Goal: Communication & Community: Answer question/provide support

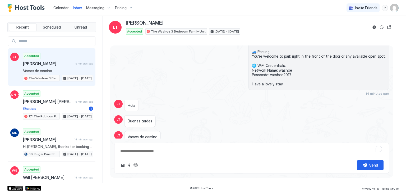
scroll to position [1014, 0]
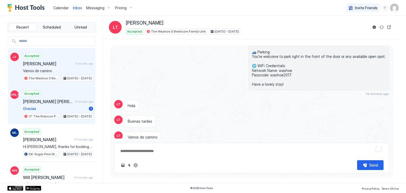
click at [58, 106] on span "Gracias" at bounding box center [55, 108] width 64 height 5
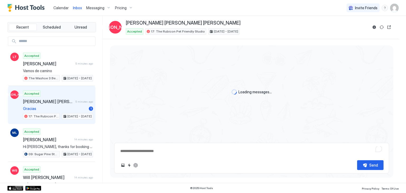
type textarea "*"
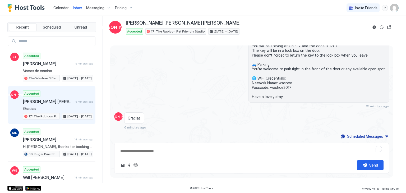
click at [162, 153] on textarea "To enrich screen reader interactions, please activate Accessibility in Grammarl…" at bounding box center [252, 151] width 264 height 10
click at [159, 150] on textarea "To enrich screen reader interactions, please activate Accessibility in Grammarl…" at bounding box center [252, 151] width 264 height 10
type textarea "**********"
click at [377, 163] on div "Send" at bounding box center [373, 165] width 9 height 6
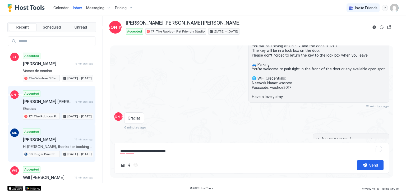
scroll to position [186, 0]
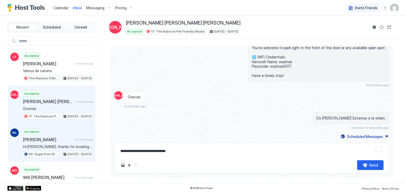
click at [63, 140] on span "[PERSON_NAME]" at bounding box center [47, 139] width 49 height 5
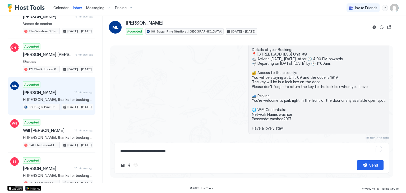
scroll to position [47, 0]
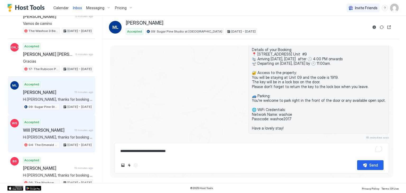
click at [70, 131] on div "Will [PERSON_NAME] 15 minutes ago" at bounding box center [58, 129] width 70 height 5
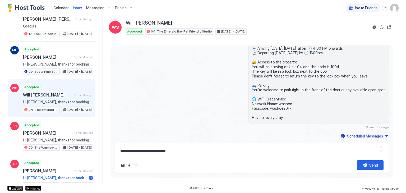
scroll to position [82, 0]
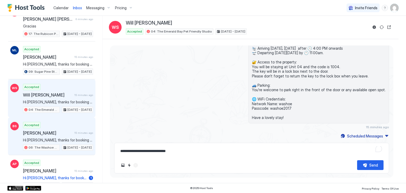
click at [70, 131] on div "[PERSON_NAME] 15 minutes ago" at bounding box center [58, 132] width 70 height 5
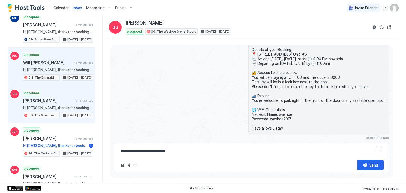
scroll to position [115, 0]
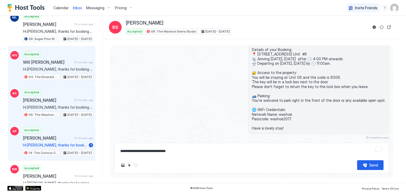
click at [70, 131] on div "Accepted [PERSON_NAME] 15 minutes ago Hi [PERSON_NAME], thanks for booking your…" at bounding box center [58, 141] width 70 height 29
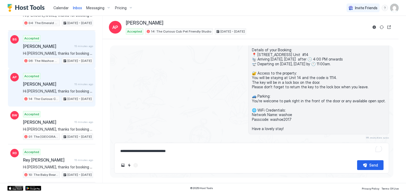
scroll to position [170, 0]
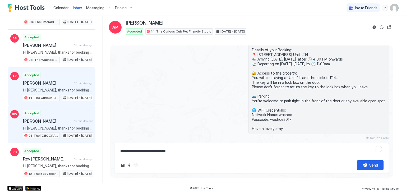
click at [71, 118] on div "[PERSON_NAME] 15 minutes ago" at bounding box center [58, 120] width 70 height 5
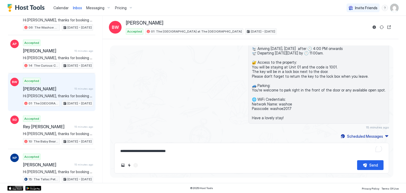
scroll to position [204, 0]
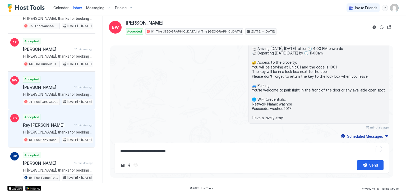
click at [71, 117] on div "Accepted Rey [PERSON_NAME] 15 minutes ago Hi [PERSON_NAME], thanks for booking …" at bounding box center [58, 128] width 70 height 29
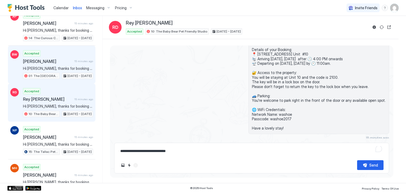
click at [71, 117] on div "RD Accepted Rey [PERSON_NAME] 15 minutes ago Hi [PERSON_NAME], thanks for booki…" at bounding box center [51, 103] width 87 height 38
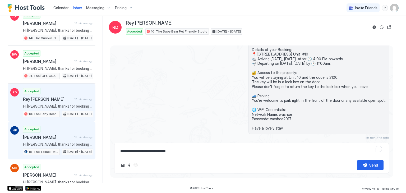
click at [67, 131] on div "Accepted [PERSON_NAME] 15 minutes ago Hi [PERSON_NAME], thanks for booking your…" at bounding box center [58, 140] width 70 height 29
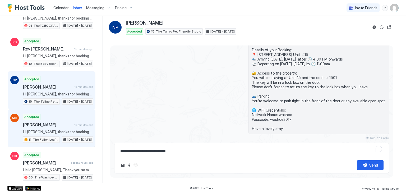
click at [67, 131] on span "Hi [PERSON_NAME], thanks for booking your stay with us! Details of your Booking…" at bounding box center [58, 131] width 70 height 5
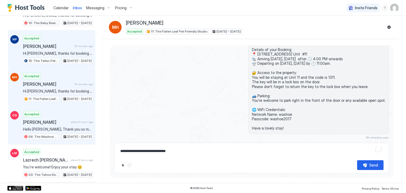
click at [67, 134] on span "[DATE] - [DATE]" at bounding box center [79, 136] width 24 height 5
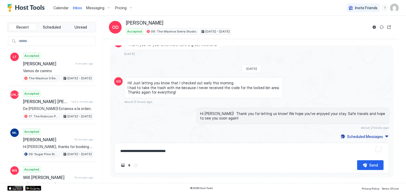
click at [60, 6] on span "Calendar" at bounding box center [60, 8] width 15 height 4
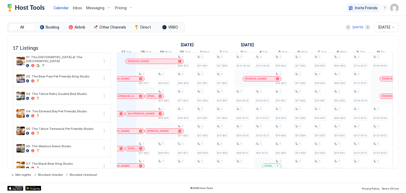
click at [78, 5] on link "Inbox" at bounding box center [77, 8] width 9 height 6
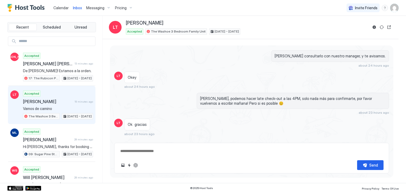
scroll to position [1014, 0]
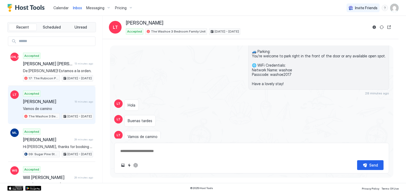
click at [57, 6] on span "Calendar" at bounding box center [60, 8] width 15 height 4
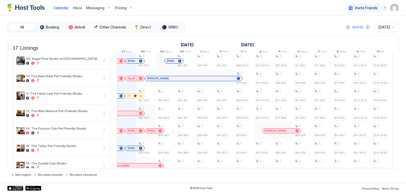
scroll to position [132, 0]
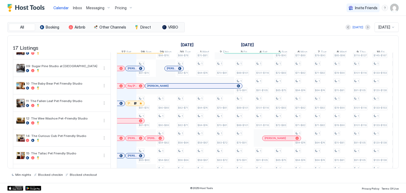
click at [129, 103] on div "[PERSON_NAME]" at bounding box center [135, 103] width 19 height 5
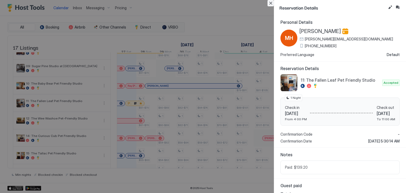
click at [273, 3] on button "Close" at bounding box center [270, 3] width 6 height 6
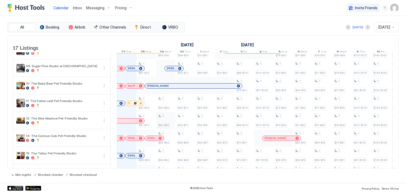
scroll to position [108, 0]
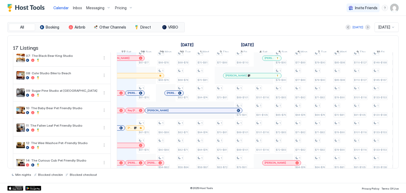
click at [129, 94] on div at bounding box center [129, 93] width 4 height 4
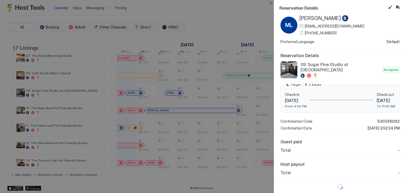
scroll to position [0, 0]
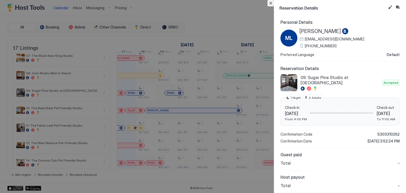
click at [269, 4] on button "Close" at bounding box center [270, 3] width 6 height 6
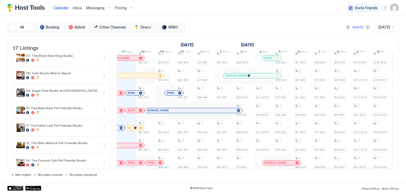
click at [131, 94] on div at bounding box center [131, 93] width 4 height 4
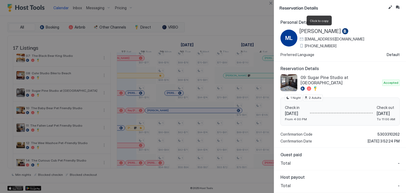
click at [312, 34] on span "[PERSON_NAME]" at bounding box center [319, 31] width 41 height 7
click at [75, 5] on div at bounding box center [203, 96] width 406 height 193
click at [269, 4] on button "Close" at bounding box center [270, 3] width 6 height 6
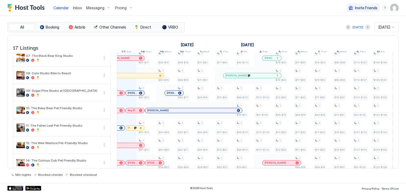
click at [78, 12] on div "Inbox" at bounding box center [77, 8] width 13 height 10
click at [78, 10] on link "Inbox" at bounding box center [77, 8] width 9 height 6
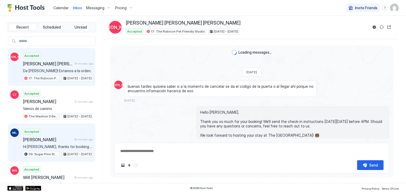
scroll to position [186, 0]
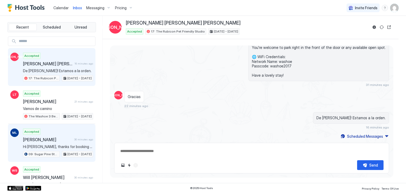
click at [58, 146] on span "Hi [PERSON_NAME], thanks for booking your stay with us! Details of your Booking…" at bounding box center [58, 146] width 70 height 5
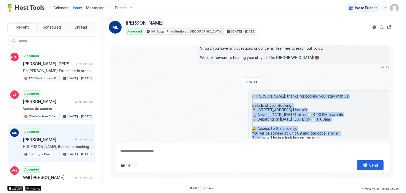
scroll to position [90, 0]
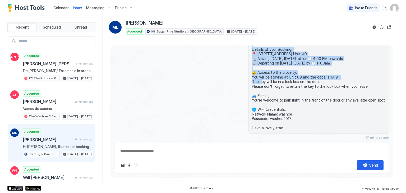
drag, startPoint x: 256, startPoint y: 95, endPoint x: 294, endPoint y: 127, distance: 49.1
click at [294, 127] on span "Hi [PERSON_NAME], thanks for booking your stay with us! Details of your Booking…" at bounding box center [319, 84] width 134 height 92
copy span "Hi [PERSON_NAME], thanks for booking your stay with us! Details of your Booking…"
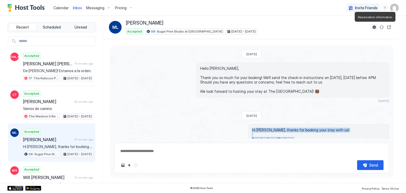
click at [374, 27] on button "Reservation information" at bounding box center [374, 27] width 6 height 6
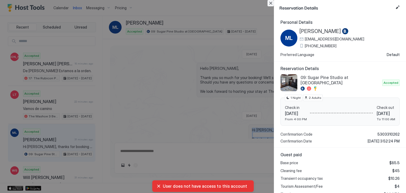
click at [271, 4] on button "Close" at bounding box center [270, 3] width 6 height 6
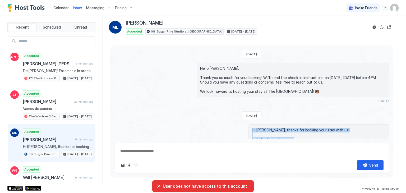
scroll to position [90, 0]
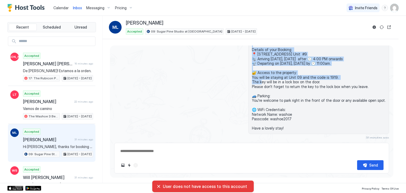
click at [232, 96] on div "Hi [PERSON_NAME], thanks for booking your stay with us! Details of your Booking…" at bounding box center [293, 87] width 192 height 105
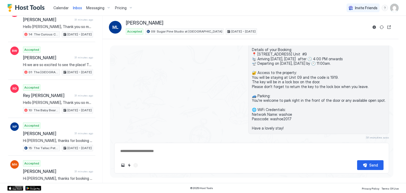
scroll to position [234, 0]
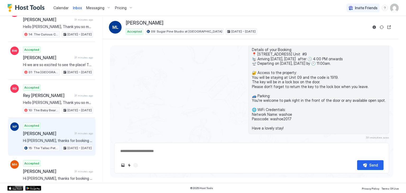
click at [53, 131] on span "[PERSON_NAME]" at bounding box center [47, 133] width 49 height 5
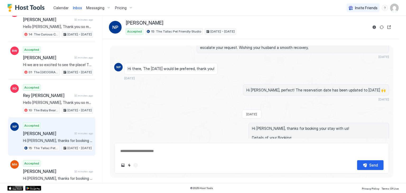
scroll to position [233, 0]
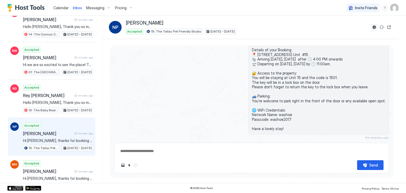
click at [373, 27] on button "Reservation information" at bounding box center [374, 27] width 6 height 6
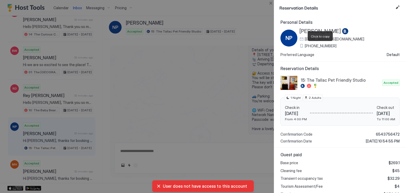
click at [319, 47] on span "[PHONE_NUMBER]" at bounding box center [321, 46] width 32 height 5
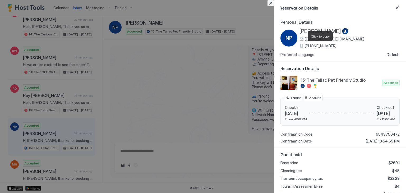
click at [271, 6] on button "Close" at bounding box center [270, 3] width 6 height 6
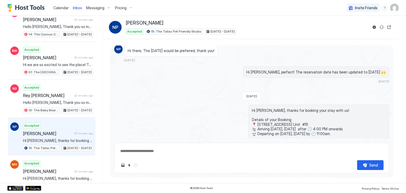
scroll to position [161, 0]
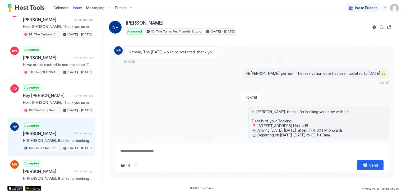
drag, startPoint x: 286, startPoint y: 128, endPoint x: 255, endPoint y: 109, distance: 36.8
click at [255, 109] on div "Hi [PERSON_NAME], thanks for booking your stay with us! Details of your Booking…" at bounding box center [318, 155] width 141 height 99
copy span "Hi [PERSON_NAME], thanks for booking your stay with us! Details of your Booking…"
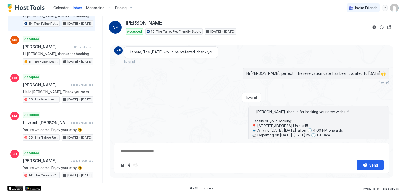
scroll to position [353, 0]
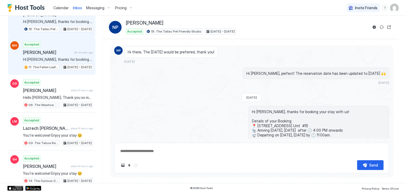
click at [62, 50] on span "[PERSON_NAME]" at bounding box center [47, 52] width 49 height 5
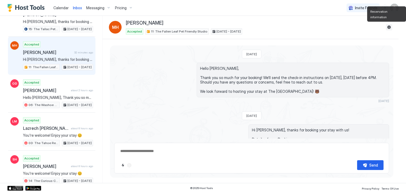
click at [389, 29] on button "Reservation information" at bounding box center [389, 27] width 6 height 6
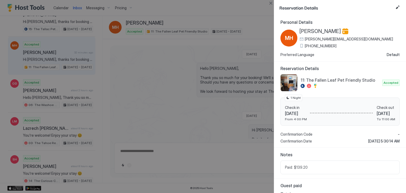
click at [322, 45] on span "[PHONE_NUMBER]" at bounding box center [321, 46] width 32 height 5
click at [304, 32] on span "[PERSON_NAME]" at bounding box center [319, 31] width 41 height 7
click at [273, 3] on button "Close" at bounding box center [270, 3] width 6 height 6
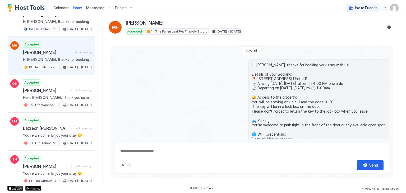
scroll to position [53, 0]
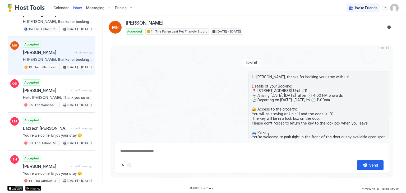
drag, startPoint x: 289, startPoint y: 127, endPoint x: 254, endPoint y: 77, distance: 61.1
click at [254, 77] on div "Hi [PERSON_NAME], thanks for booking your stay with us! Details of your Booking…" at bounding box center [318, 120] width 141 height 99
copy span "Hi [PERSON_NAME], thanks for booking your stay with us! Details of your Booking…"
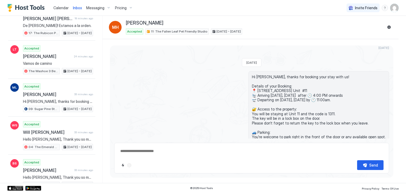
scroll to position [0, 0]
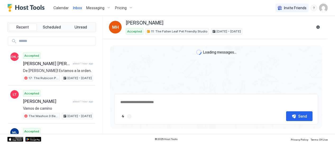
type textarea "*"
